Goal: Transaction & Acquisition: Purchase product/service

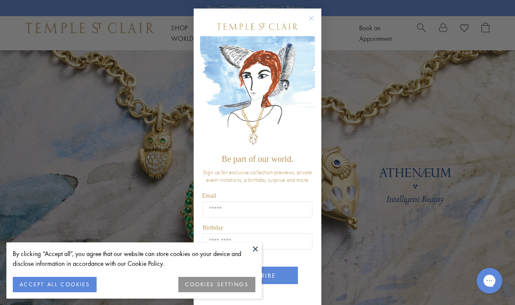
click at [313, 20] on circle "Close dialog" at bounding box center [311, 18] width 10 height 10
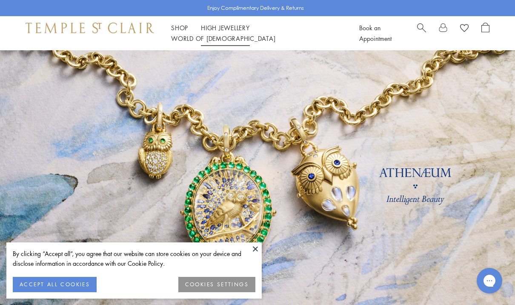
click at [219, 32] on link "High Jewellery High Jewellery" at bounding box center [225, 27] width 49 height 9
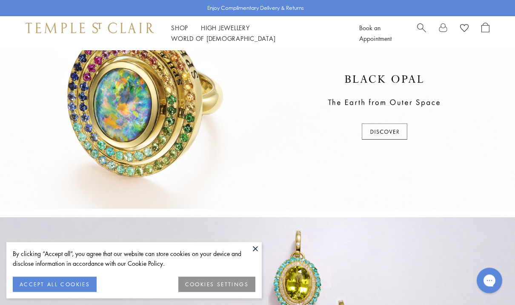
scroll to position [254, 0]
click at [68, 292] on button "ACCEPT ALL COOKIES" at bounding box center [55, 284] width 84 height 15
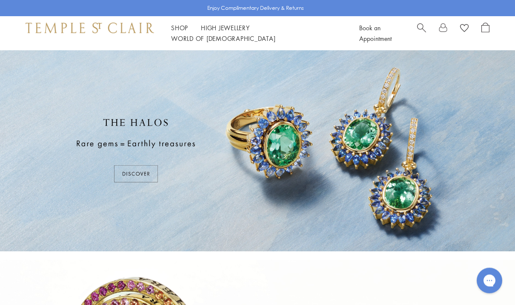
scroll to position [0, 0]
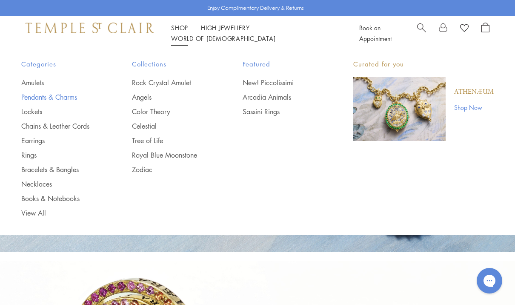
click at [43, 97] on link "Pendants & Charms" at bounding box center [59, 96] width 77 height 9
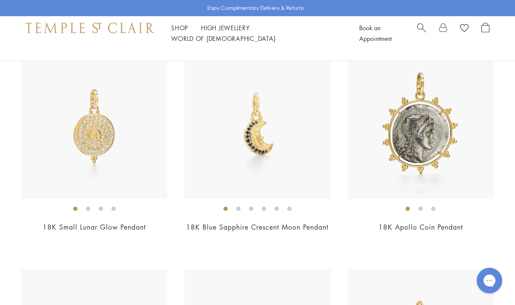
scroll to position [753, 0]
click at [424, 136] on img at bounding box center [421, 126] width 146 height 146
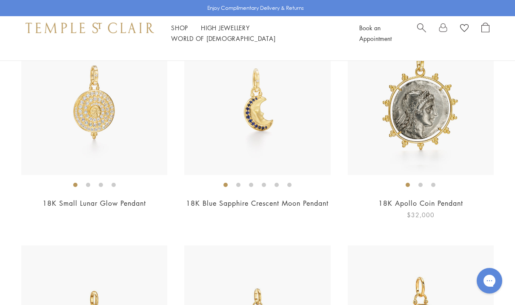
scroll to position [783, 0]
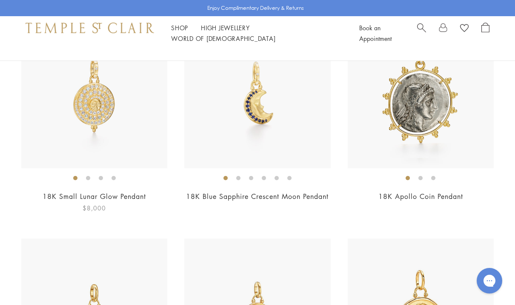
click at [96, 104] on img at bounding box center [94, 95] width 146 height 146
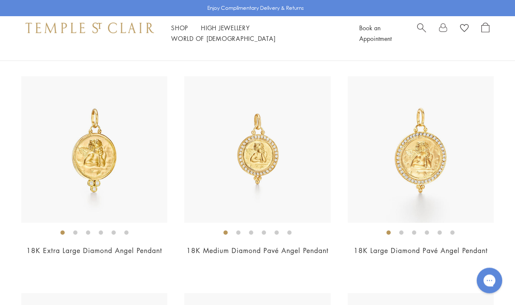
scroll to position [1378, 0]
click at [428, 157] on img at bounding box center [421, 149] width 146 height 146
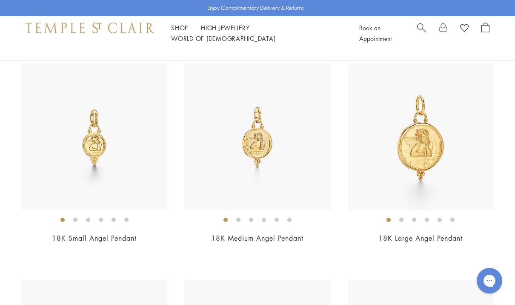
scroll to position [954, 0]
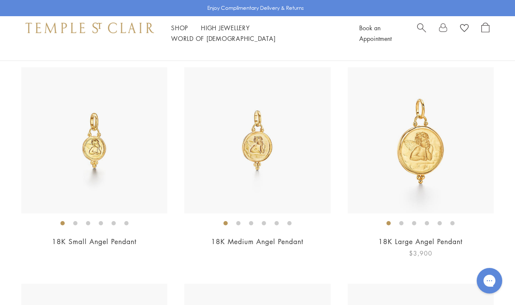
click at [426, 139] on img at bounding box center [421, 140] width 146 height 146
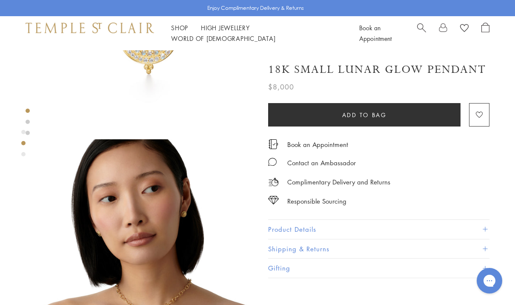
scroll to position [136, 0]
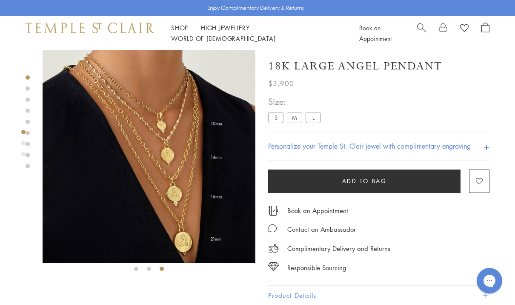
click at [436, 115] on div "**********" at bounding box center [378, 127] width 221 height 66
click at [315, 118] on label "L" at bounding box center [313, 117] width 15 height 11
click at [301, 117] on label "M" at bounding box center [294, 117] width 15 height 11
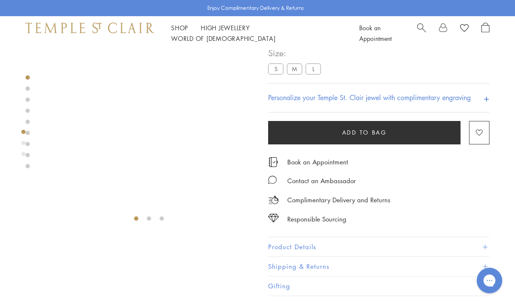
scroll to position [50, 0]
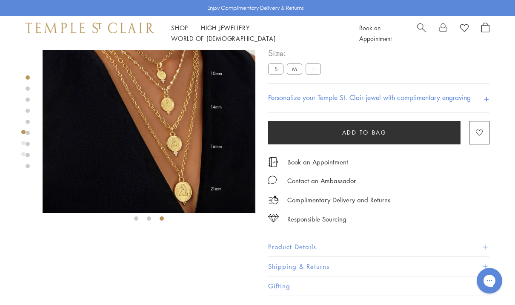
click at [314, 69] on label "L" at bounding box center [313, 69] width 15 height 11
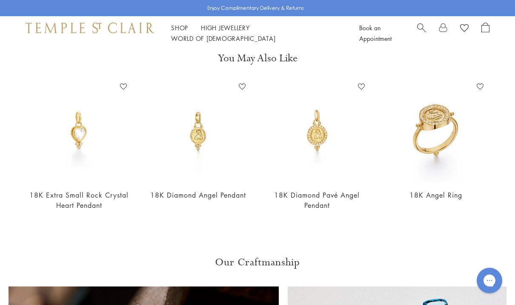
scroll to position [325, 0]
click at [181, 30] on link "Shop Shop" at bounding box center [179, 27] width 17 height 9
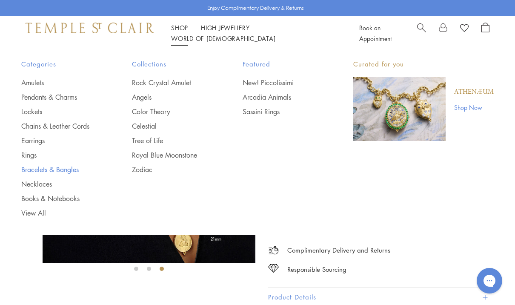
click at [37, 168] on link "Bracelets & Bangles" at bounding box center [59, 169] width 77 height 9
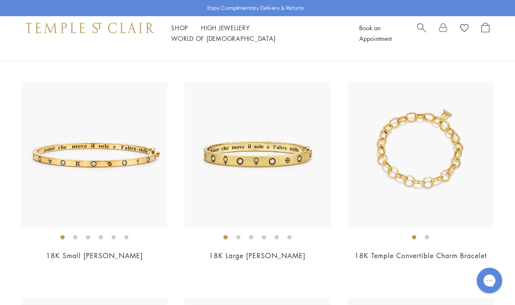
scroll to position [291, 0]
click at [293, 160] on img at bounding box center [257, 154] width 146 height 146
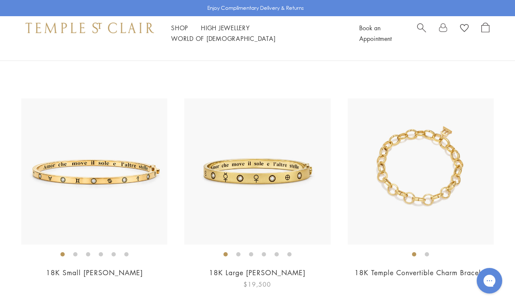
scroll to position [274, 0]
click at [81, 181] on img at bounding box center [94, 171] width 146 height 146
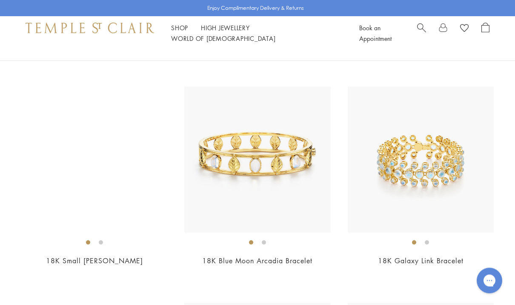
scroll to position [2017, 0]
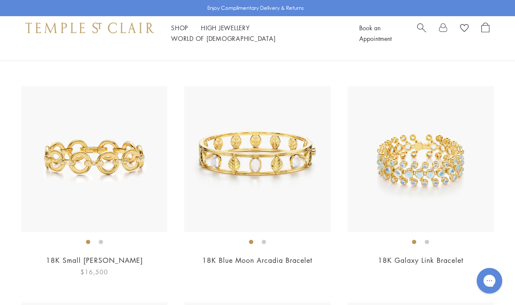
click at [61, 161] on img at bounding box center [94, 159] width 146 height 146
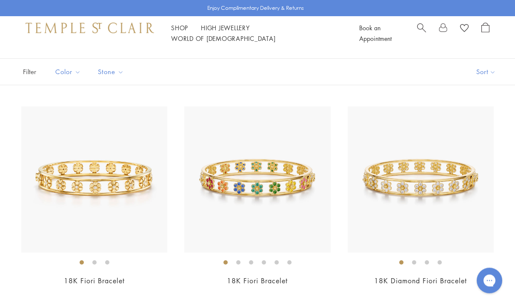
scroll to position [0, 0]
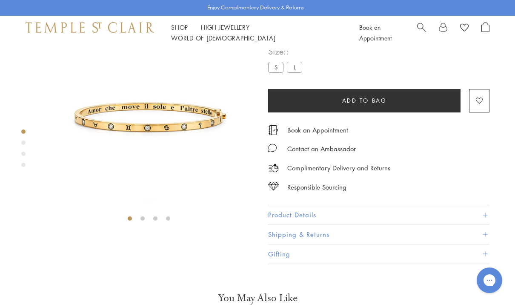
scroll to position [50, 0]
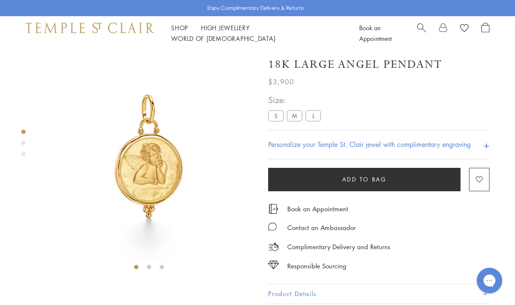
scroll to position [2, 0]
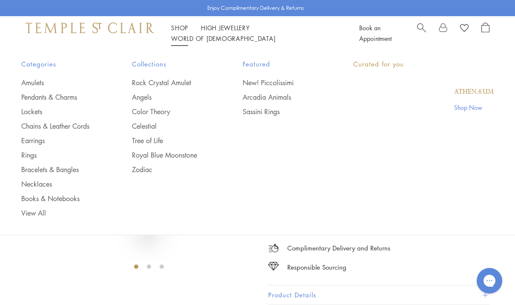
click at [183, 31] on link "Shop Shop" at bounding box center [179, 27] width 17 height 9
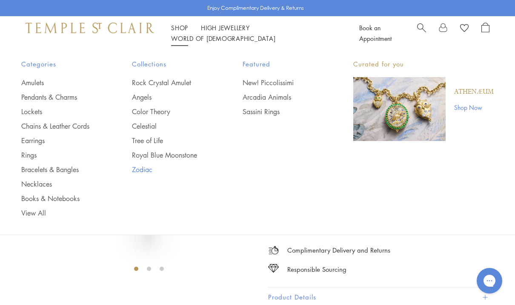
click at [147, 171] on link "Zodiac" at bounding box center [170, 169] width 77 height 9
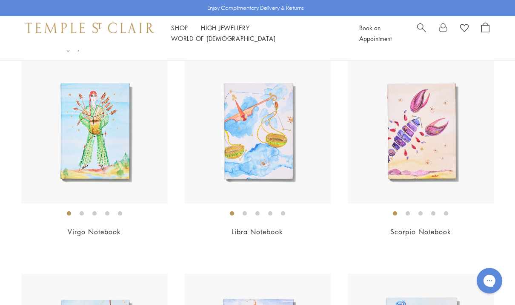
scroll to position [1075, 0]
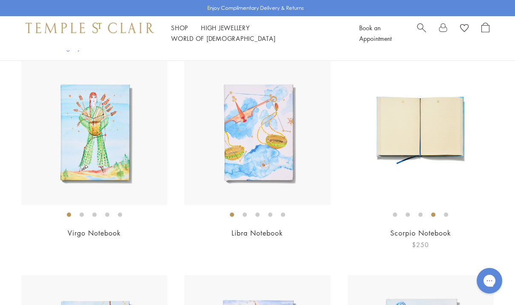
click at [433, 131] on img at bounding box center [421, 132] width 146 height 146
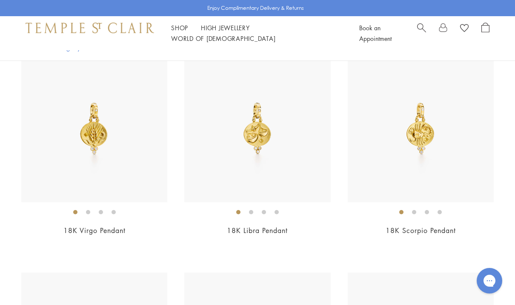
scroll to position [213, 0]
click at [418, 134] on img at bounding box center [421, 129] width 146 height 146
click at [183, 41] on div "Shop Shop Categories Amulets Pendants & Charms Lockets Chains & Leather Cords E…" at bounding box center [257, 33] width 515 height 34
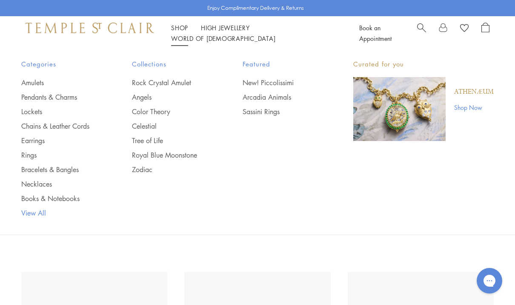
click at [28, 212] on link "View All" at bounding box center [59, 212] width 77 height 9
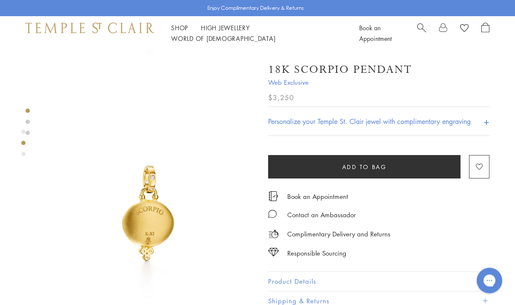
click at [318, 281] on button "Product Details" at bounding box center [378, 281] width 221 height 19
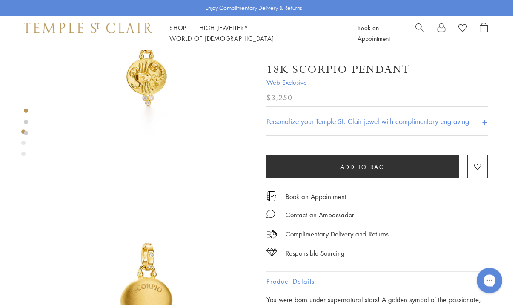
scroll to position [0, 2]
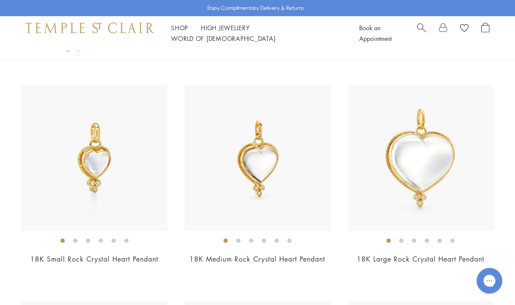
scroll to position [720, 0]
click at [265, 158] on img at bounding box center [257, 159] width 146 height 146
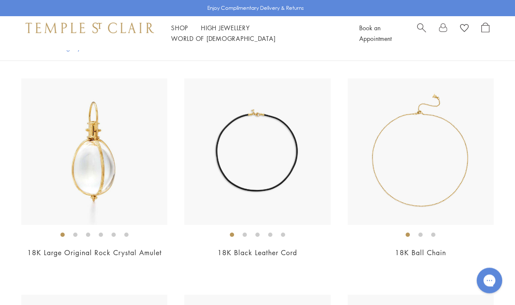
scroll to position [1169, 0]
click at [83, 166] on img at bounding box center [94, 151] width 146 height 146
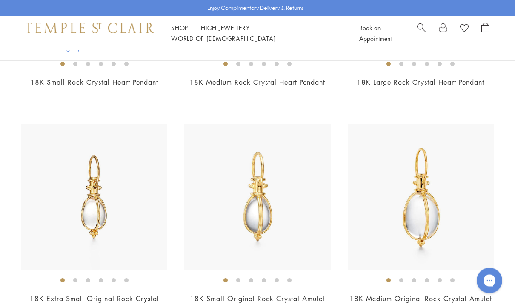
scroll to position [897, 0]
click at [98, 209] on img at bounding box center [94, 197] width 146 height 146
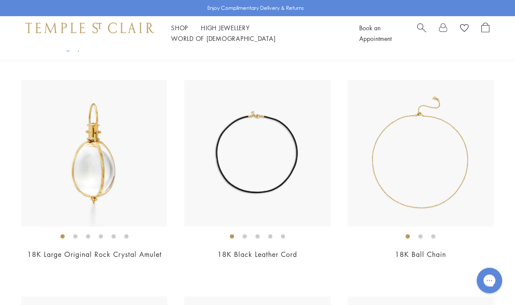
scroll to position [1168, 0]
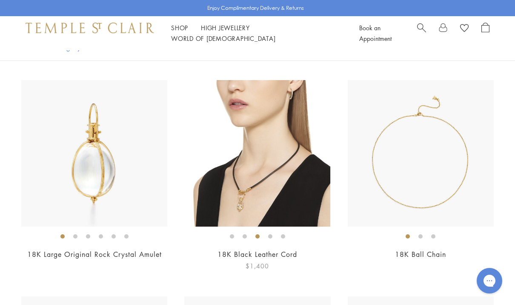
click at [270, 157] on img at bounding box center [257, 153] width 146 height 146
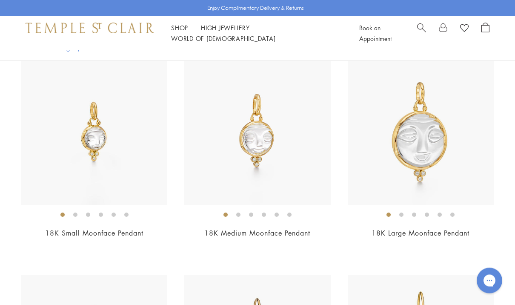
scroll to position [1405, 0]
click at [419, 141] on img at bounding box center [421, 131] width 146 height 146
click at [432, 143] on img at bounding box center [421, 131] width 146 height 146
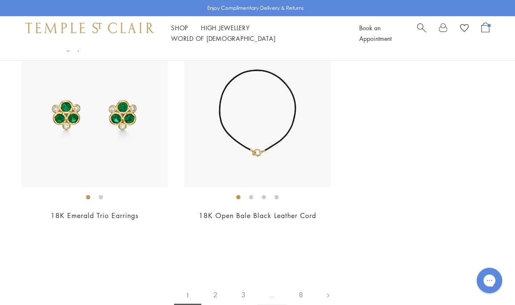
scroll to position [5976, 0]
click at [327, 284] on link at bounding box center [328, 294] width 26 height 23
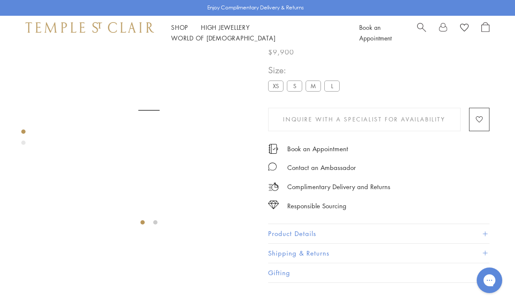
scroll to position [50, 0]
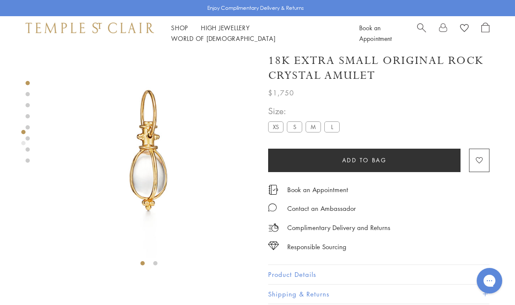
scroll to position [5, 0]
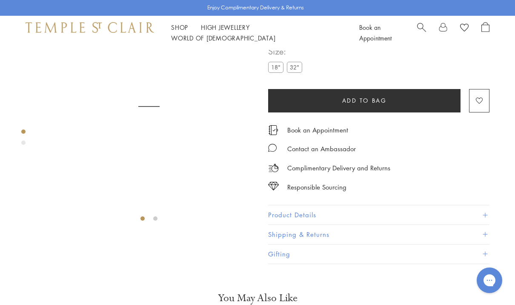
scroll to position [50, 0]
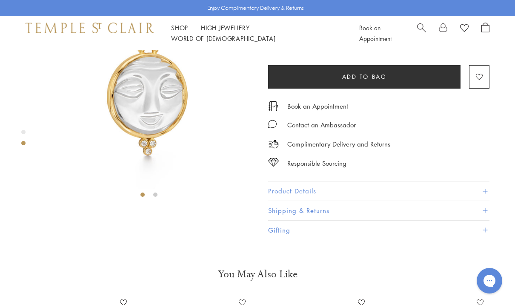
scroll to position [50, 0]
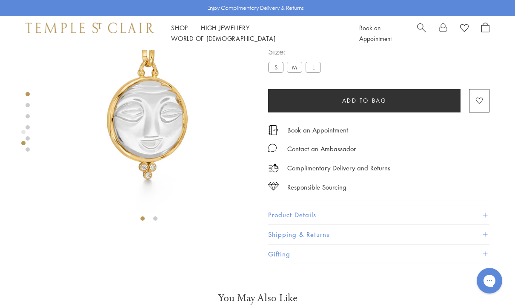
click at [369, 100] on span "Add to bag" at bounding box center [364, 100] width 45 height 9
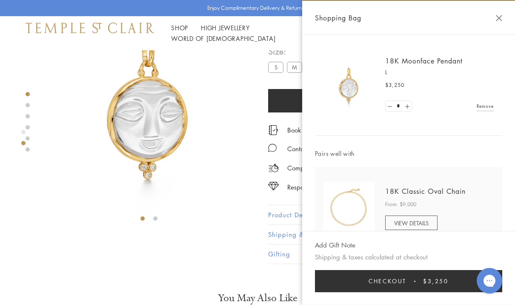
click at [500, 15] on button "Close Shopping Bag" at bounding box center [499, 18] width 6 height 6
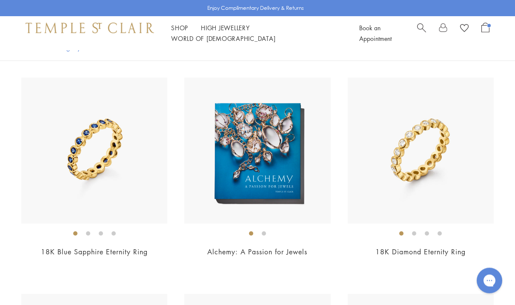
scroll to position [964, 0]
click at [280, 174] on img at bounding box center [258, 150] width 146 height 146
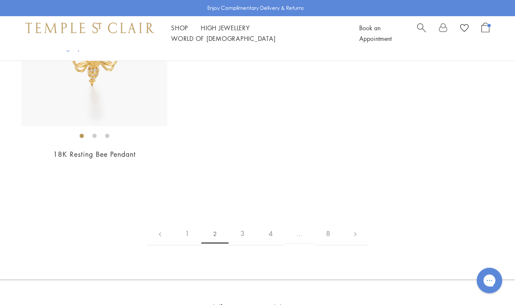
scroll to position [4090, 0]
click at [359, 237] on link at bounding box center [355, 233] width 26 height 23
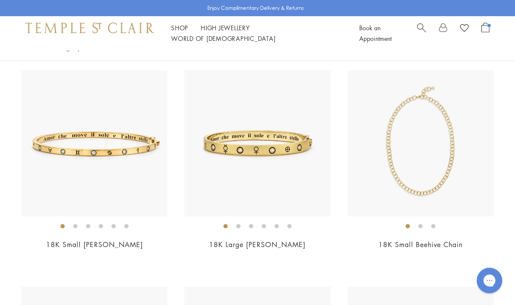
scroll to position [302, 0]
click at [304, 163] on img at bounding box center [257, 143] width 146 height 146
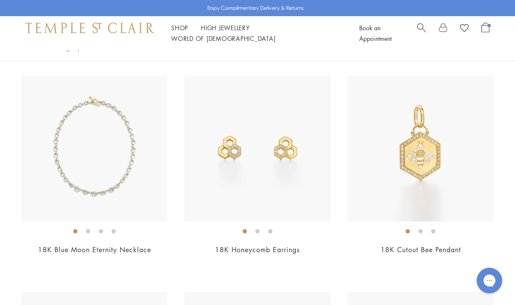
scroll to position [1162, 0]
click at [433, 146] on img at bounding box center [421, 148] width 146 height 146
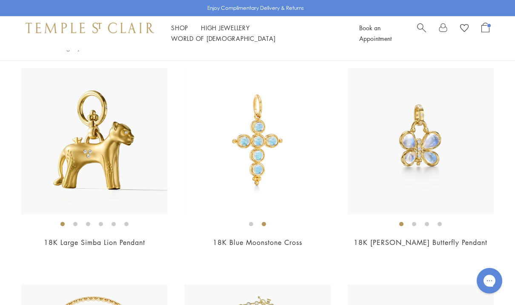
scroll to position [1601, 0]
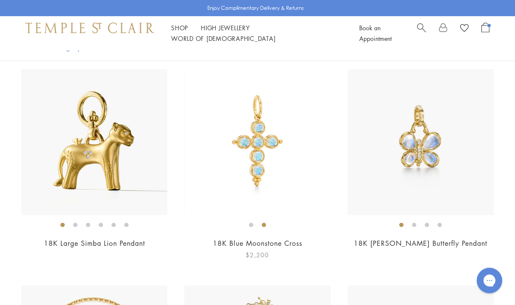
click at [283, 176] on img at bounding box center [257, 142] width 146 height 146
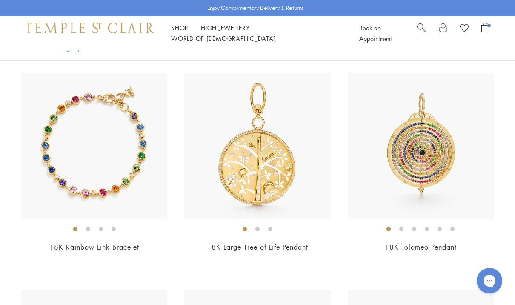
scroll to position [2040, 0]
click at [279, 163] on img at bounding box center [257, 146] width 146 height 146
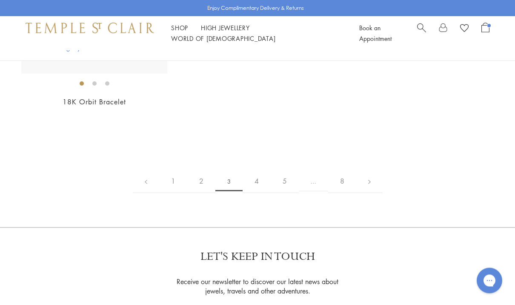
scroll to position [4152, 0]
click at [370, 169] on link at bounding box center [369, 180] width 26 height 23
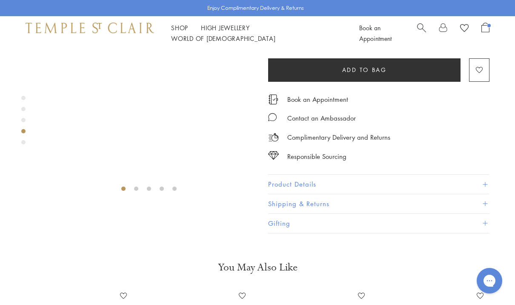
scroll to position [50, 0]
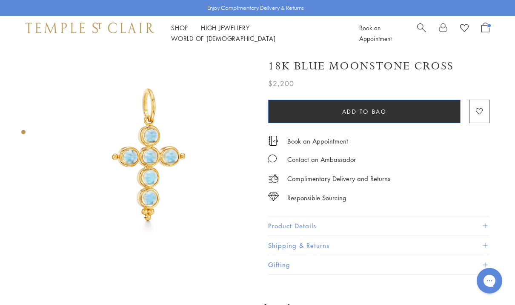
click at [357, 110] on span "Add to bag" at bounding box center [364, 111] width 45 height 9
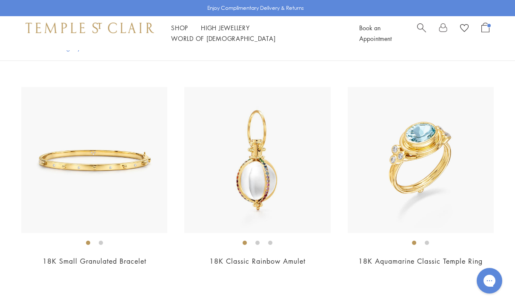
scroll to position [2243, 0]
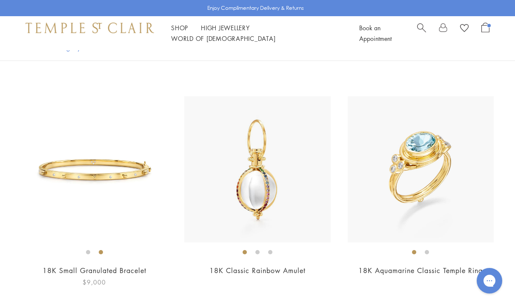
click at [57, 184] on img at bounding box center [94, 169] width 146 height 146
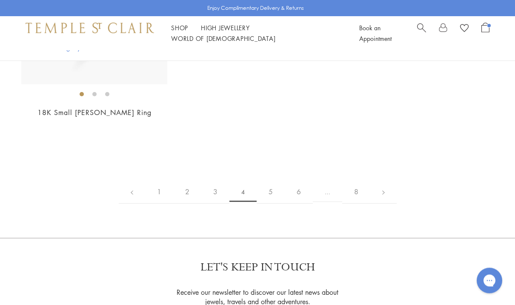
scroll to position [4132, 0]
click at [384, 180] on link at bounding box center [383, 191] width 26 height 23
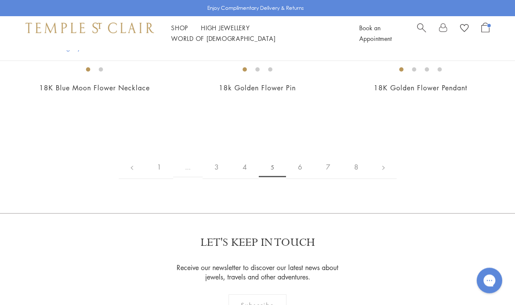
scroll to position [3488, 0]
click at [386, 163] on link at bounding box center [383, 166] width 26 height 23
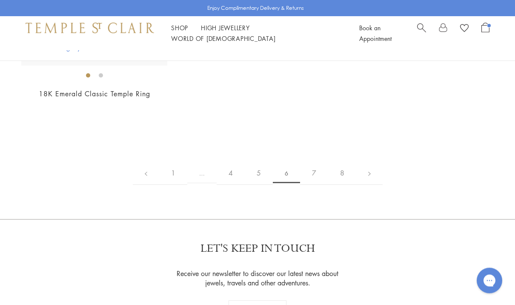
scroll to position [3698, 0]
click at [374, 165] on link at bounding box center [369, 172] width 26 height 23
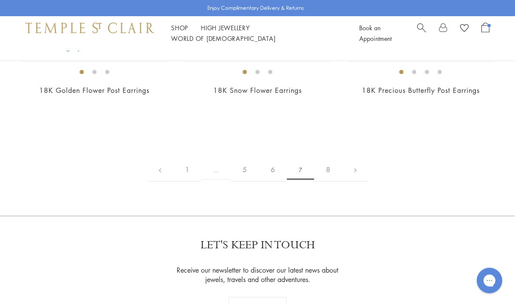
scroll to position [4578, 0]
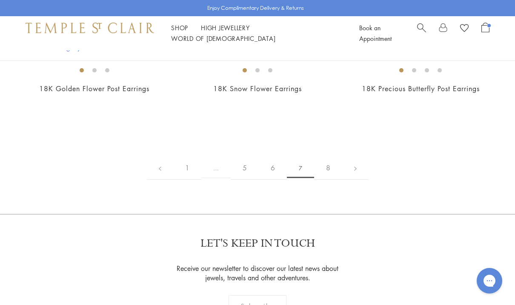
click at [358, 169] on link at bounding box center [355, 167] width 26 height 23
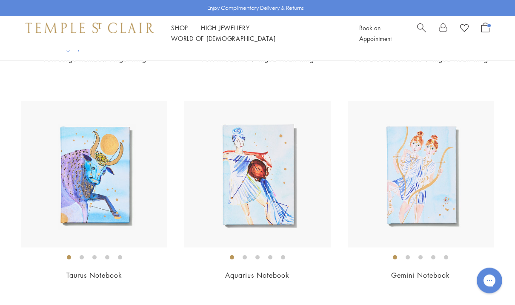
scroll to position [498, 0]
click at [487, 38] on link "Open Shopping Bag" at bounding box center [485, 33] width 8 height 21
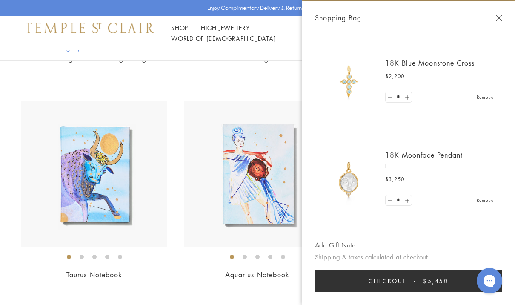
click at [349, 174] on img at bounding box center [348, 179] width 51 height 51
click at [357, 176] on img at bounding box center [348, 179] width 51 height 51
click at [349, 181] on img at bounding box center [348, 179] width 51 height 51
click at [507, 17] on div "Shopping Bag" at bounding box center [408, 18] width 213 height 34
click at [497, 16] on button "Close Shopping Bag" at bounding box center [499, 18] width 6 height 6
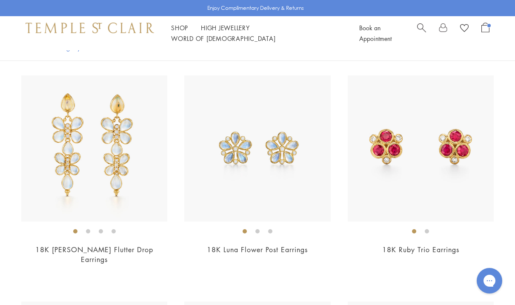
scroll to position [0, 0]
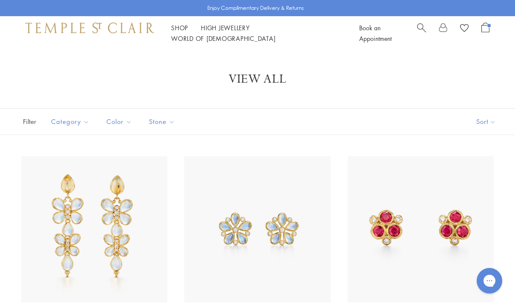
click at [425, 31] on span "Search" at bounding box center [421, 27] width 9 height 9
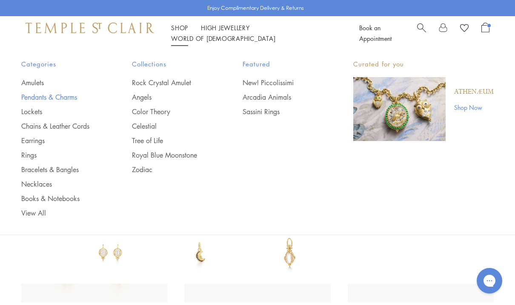
type input "**********"
click at [71, 97] on link "Pendants & Charms" at bounding box center [59, 96] width 77 height 9
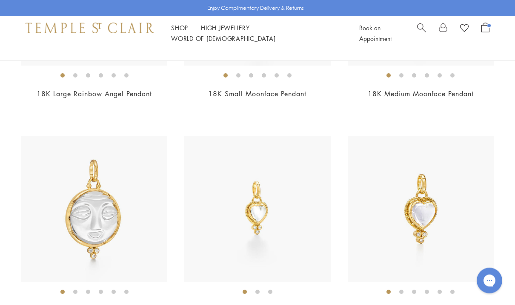
scroll to position [1966, 0]
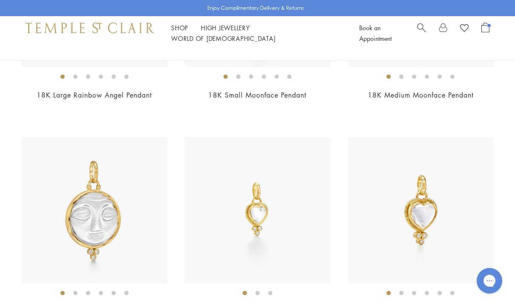
click at [95, 216] on img at bounding box center [94, 210] width 146 height 146
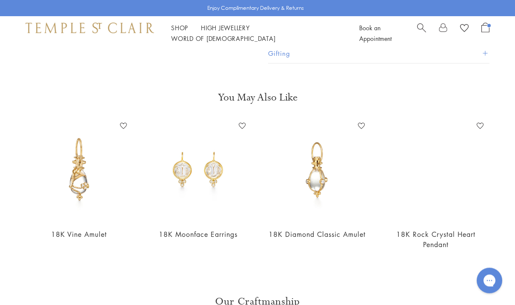
scroll to position [245, 0]
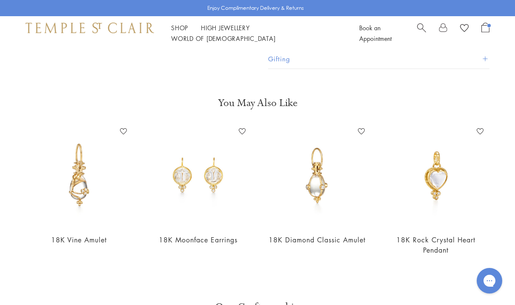
click at [487, 29] on span "Open Shopping Bag" at bounding box center [485, 28] width 8 height 10
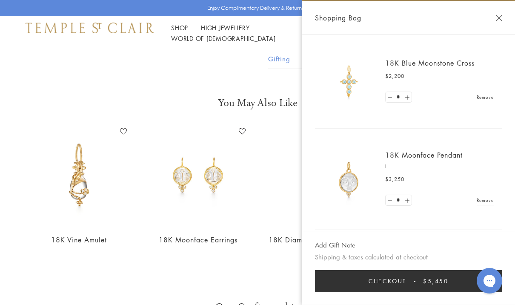
click at [484, 99] on link "Remove" at bounding box center [485, 96] width 17 height 9
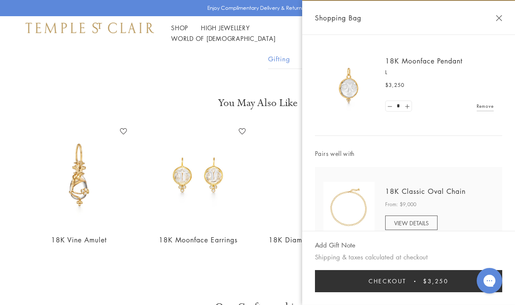
click at [426, 290] on button "Checkout $3,250" at bounding box center [408, 281] width 187 height 22
click at [426, 285] on span "$3,250" at bounding box center [436, 280] width 26 height 9
